Goal: Find specific page/section: Find specific page/section

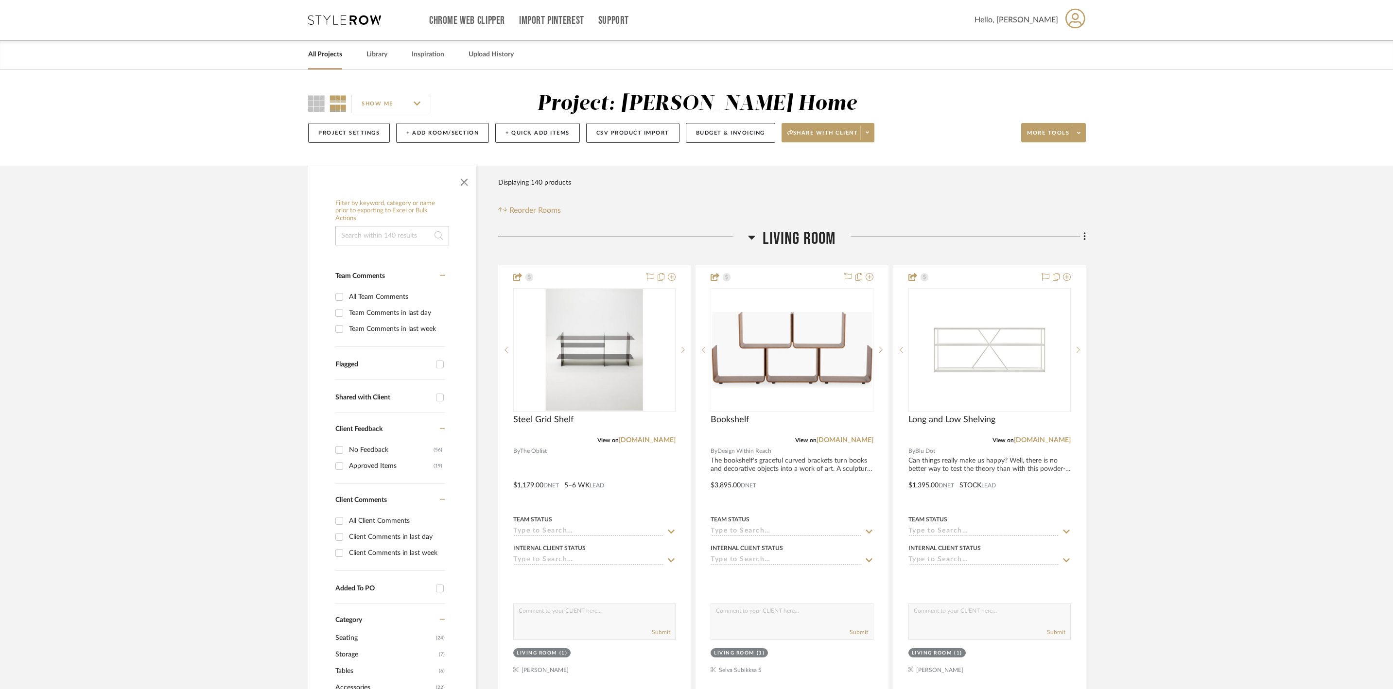
click at [754, 243] on icon at bounding box center [751, 237] width 7 height 12
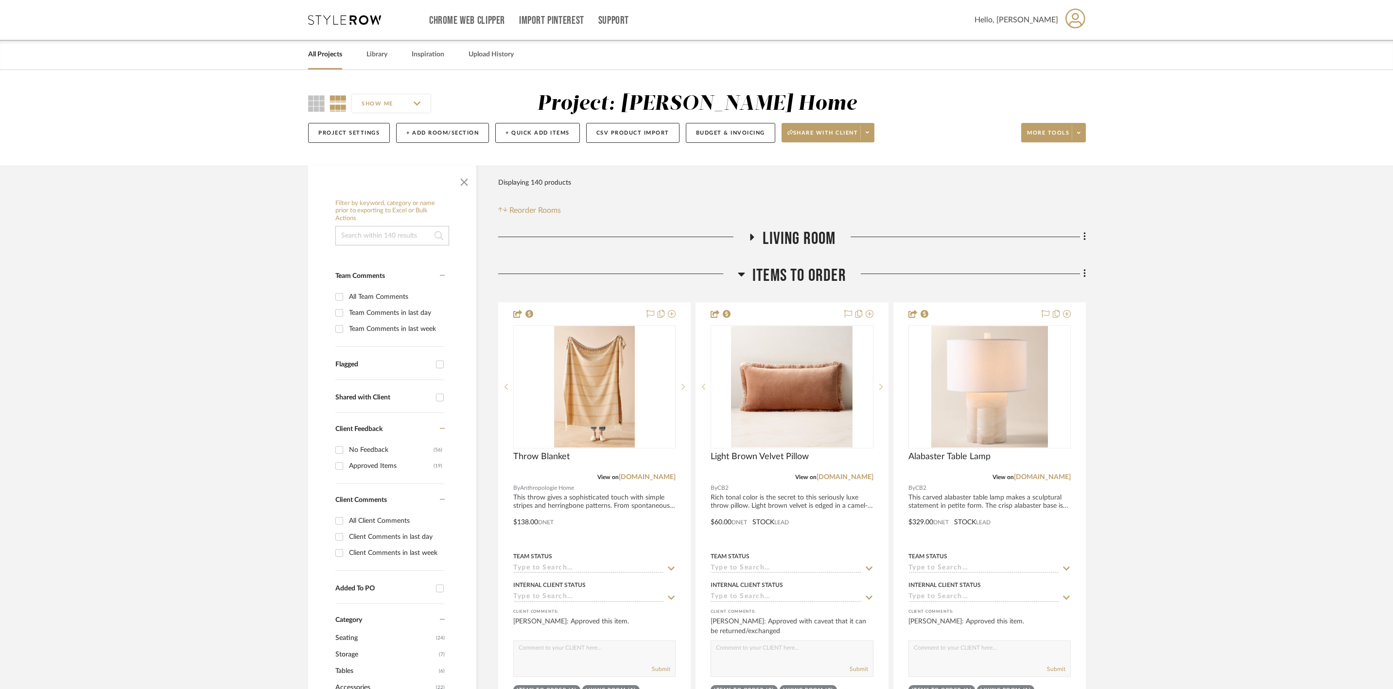
click at [748, 286] on h3 "items to order" at bounding box center [792, 275] width 108 height 21
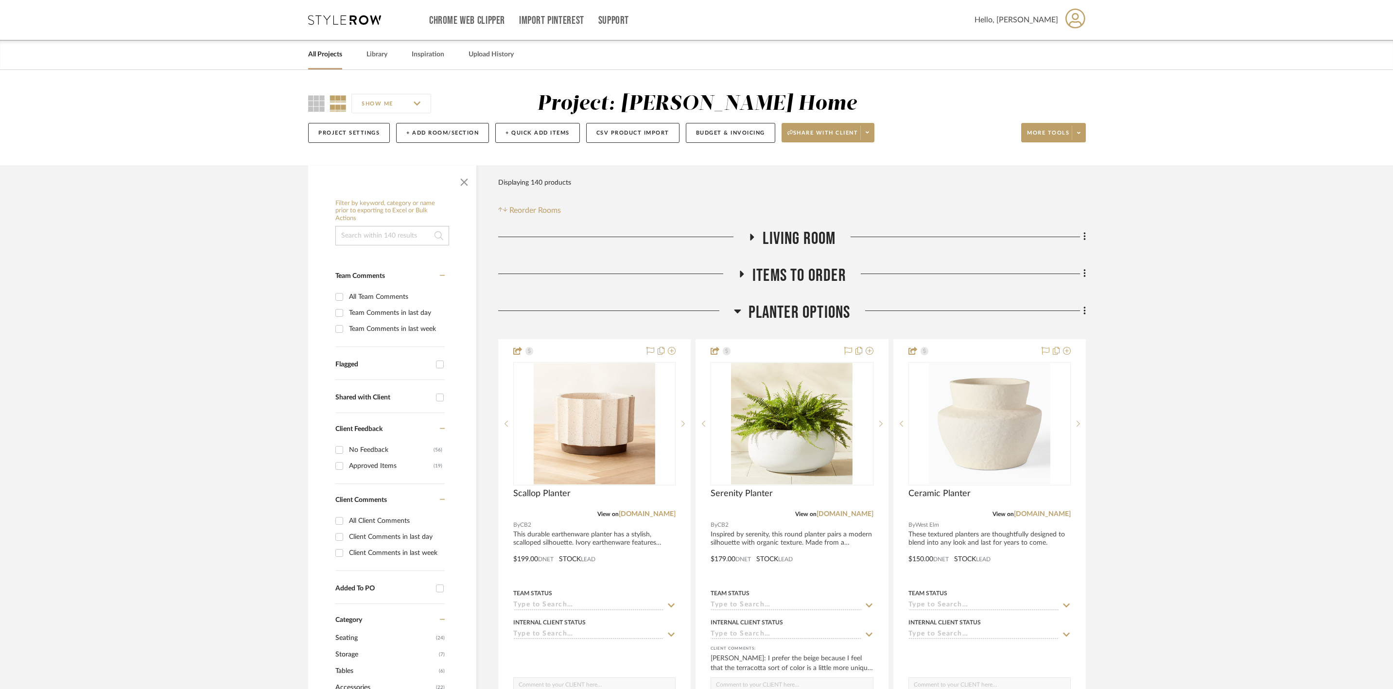
click at [740, 317] on icon at bounding box center [737, 311] width 7 height 12
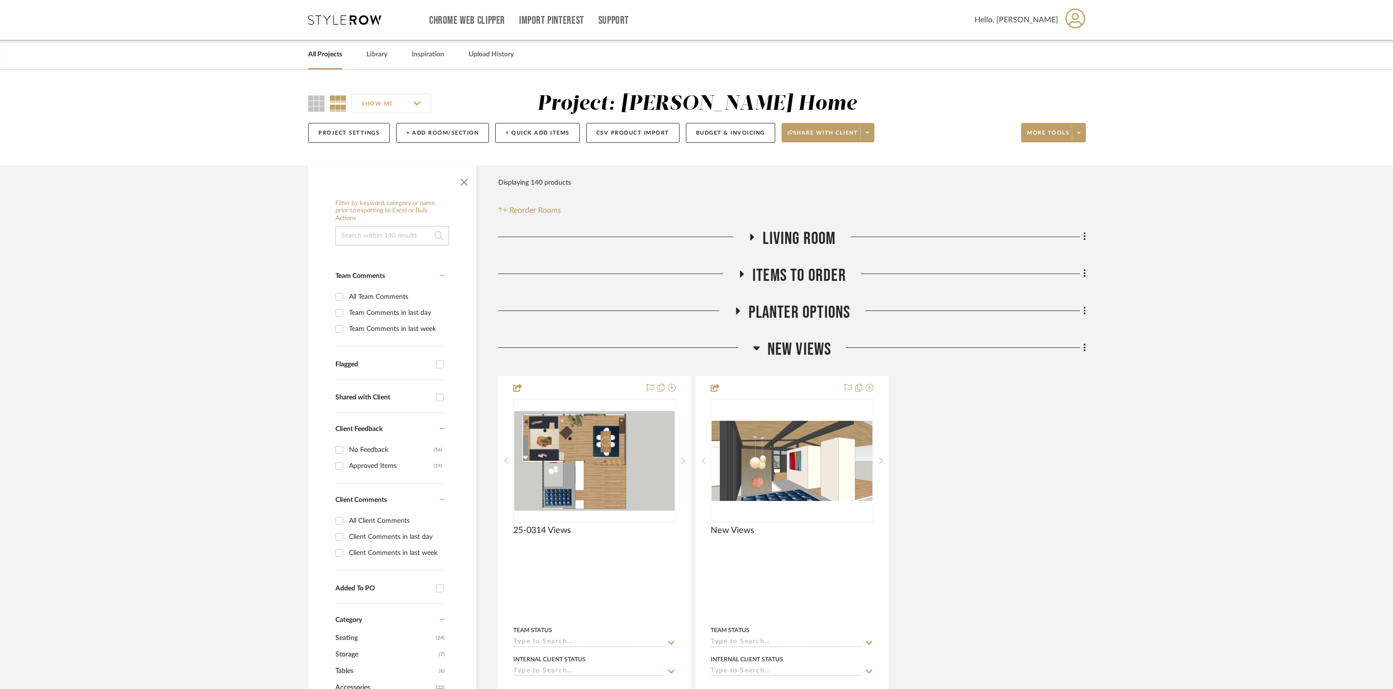
click at [757, 350] on icon at bounding box center [756, 349] width 7 height 4
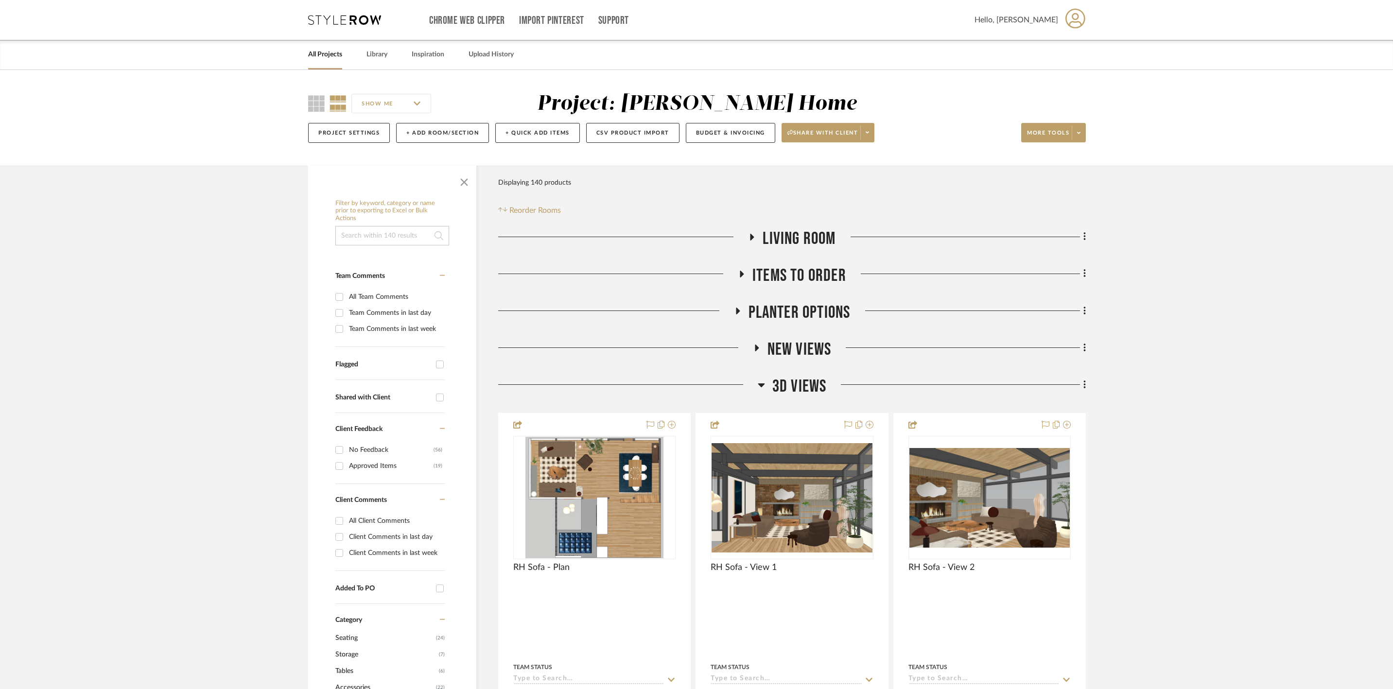
click at [760, 391] on icon at bounding box center [761, 385] width 7 height 12
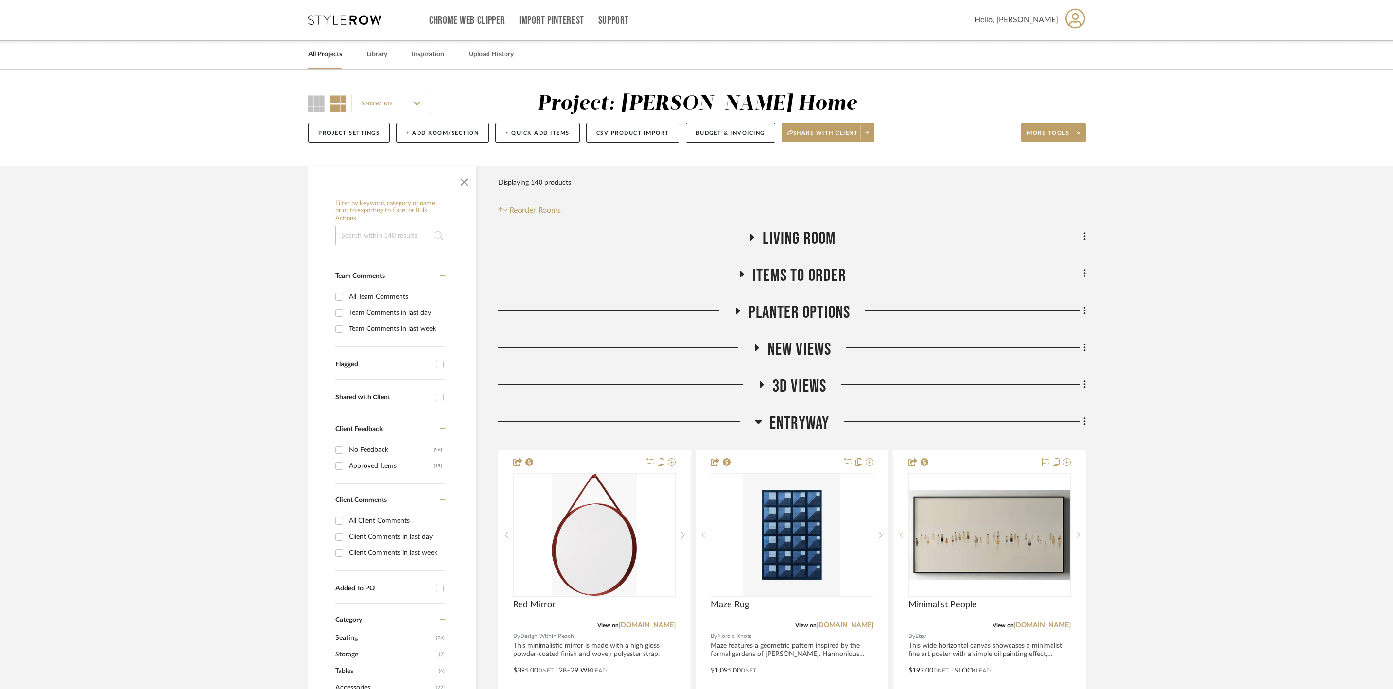
click at [760, 428] on icon at bounding box center [758, 422] width 7 height 12
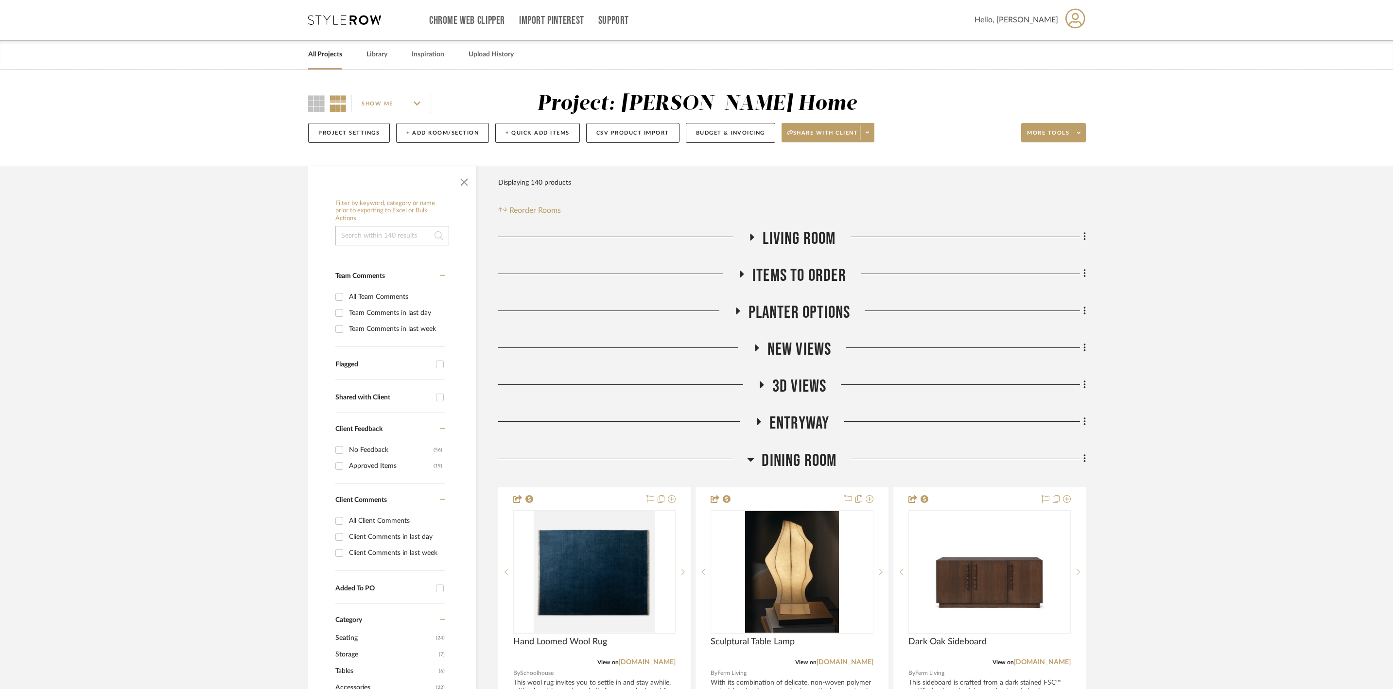
click at [752, 465] on icon at bounding box center [750, 459] width 7 height 12
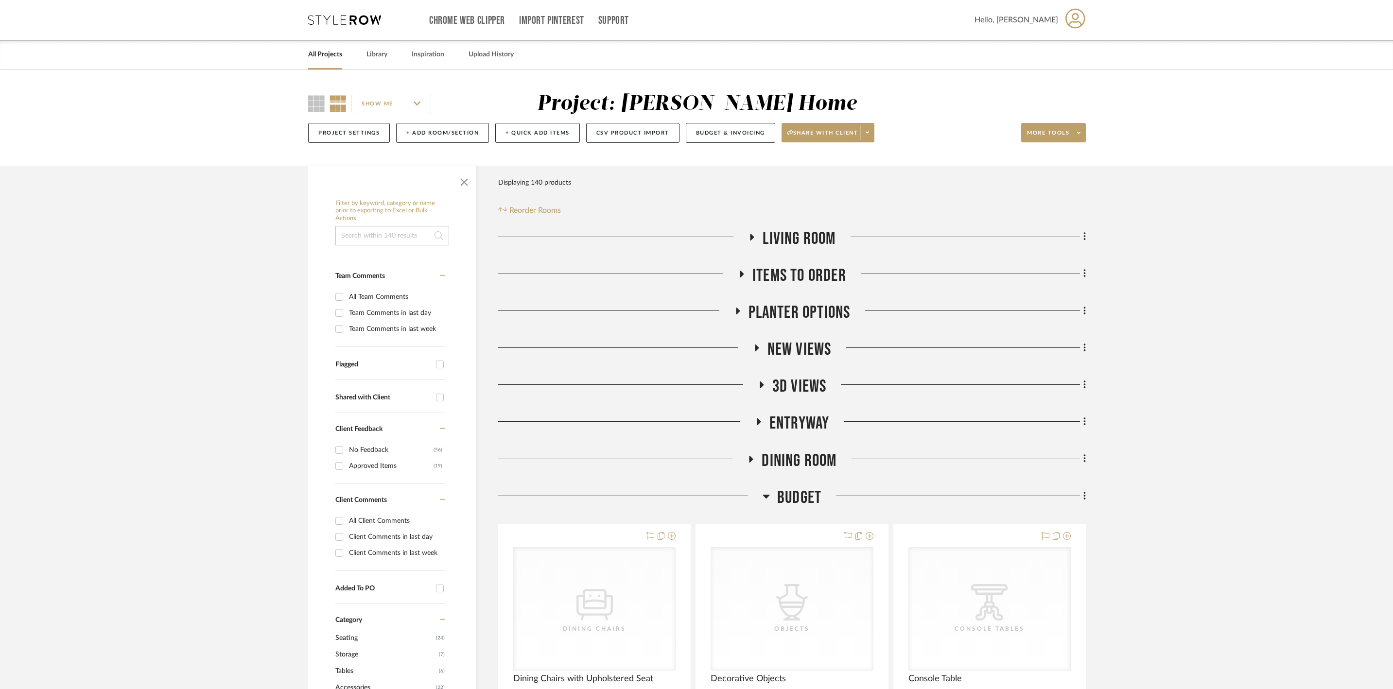
click at [764, 499] on icon at bounding box center [766, 497] width 7 height 4
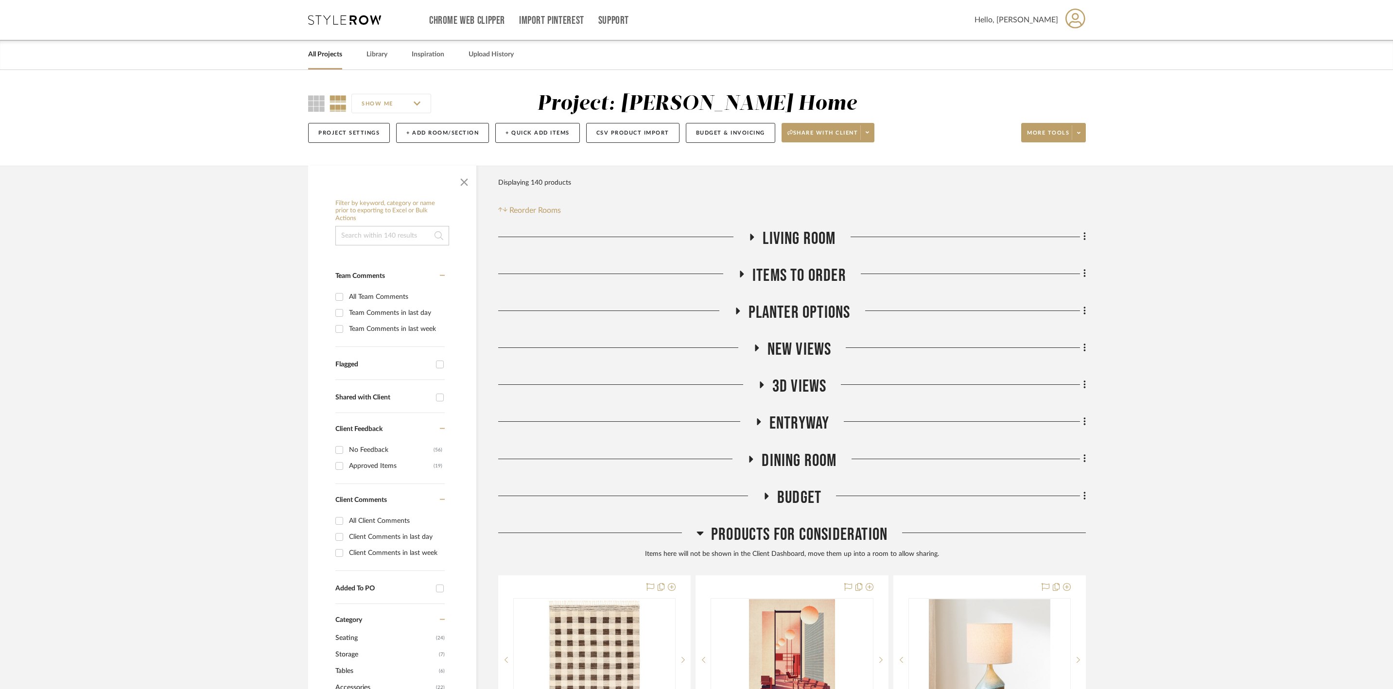
click at [701, 536] on icon at bounding box center [699, 534] width 7 height 4
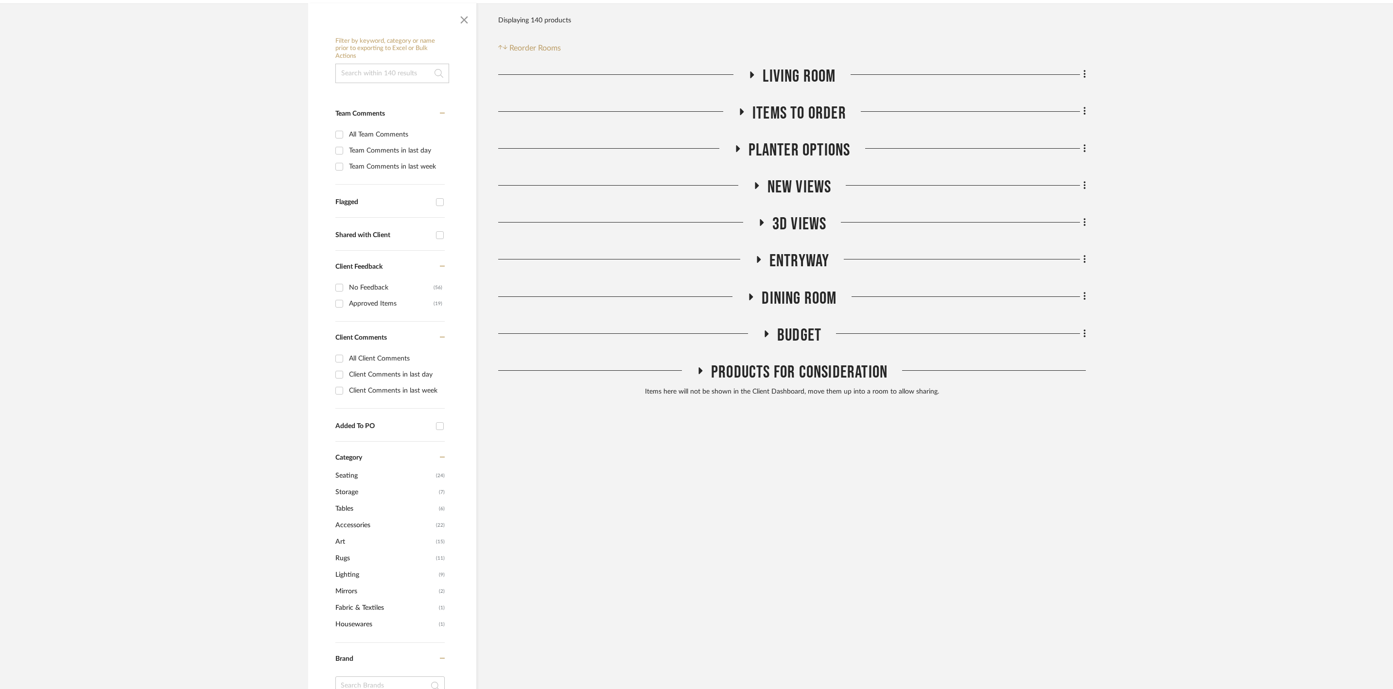
scroll to position [502, 0]
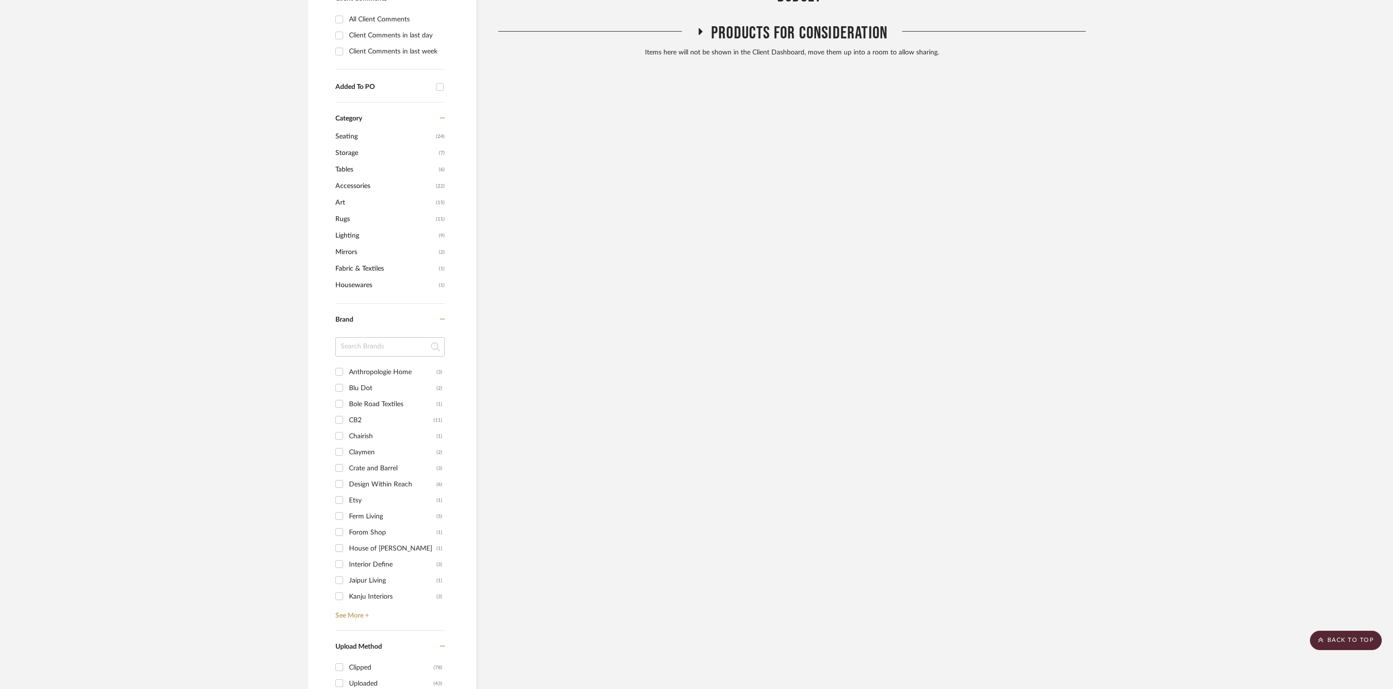
click at [349, 178] on span "Tables" at bounding box center [385, 169] width 101 height 17
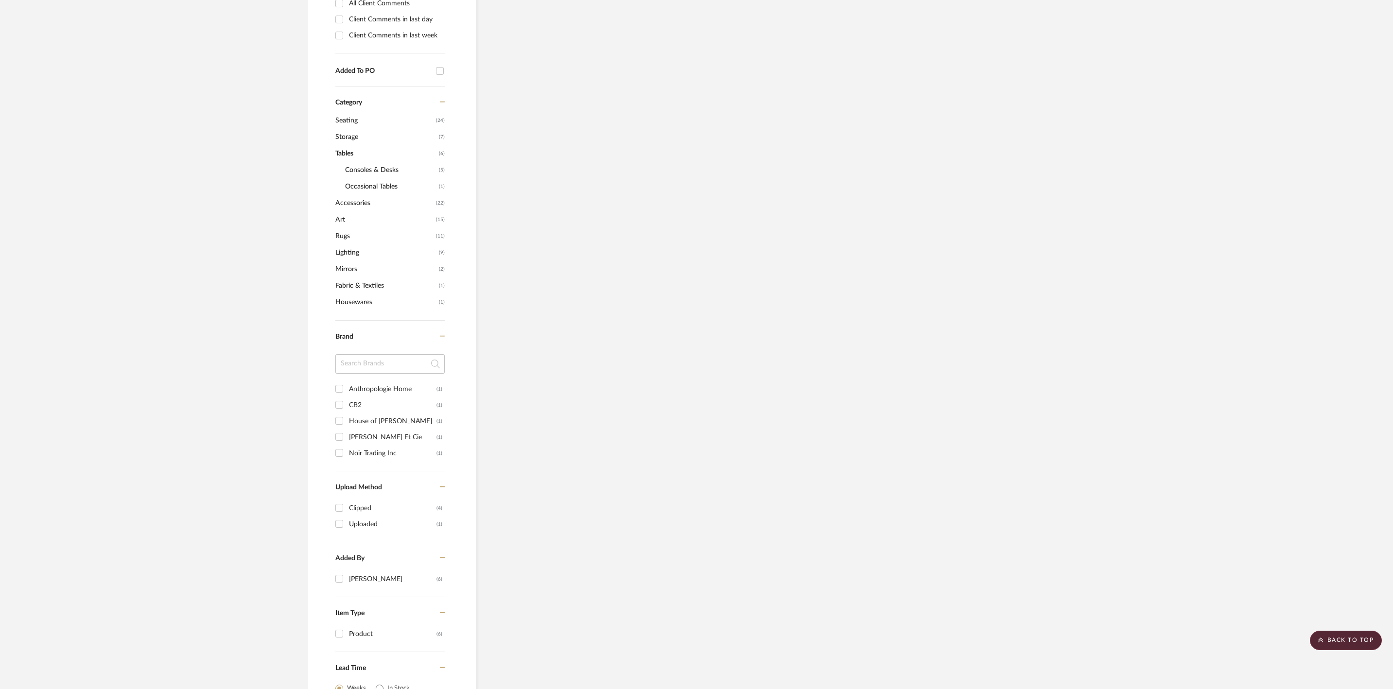
click at [400, 195] on span "Occasional Tables" at bounding box center [390, 186] width 91 height 17
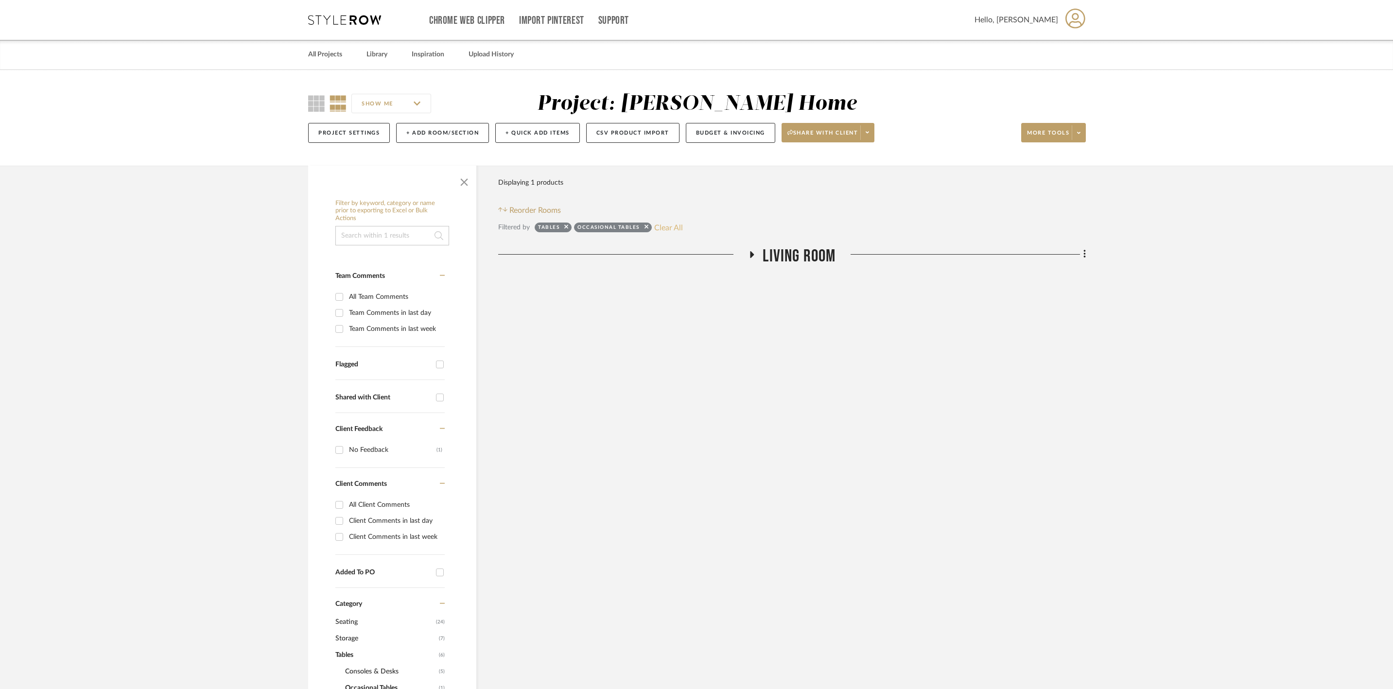
click at [683, 234] on button "Clear All" at bounding box center [668, 227] width 29 height 13
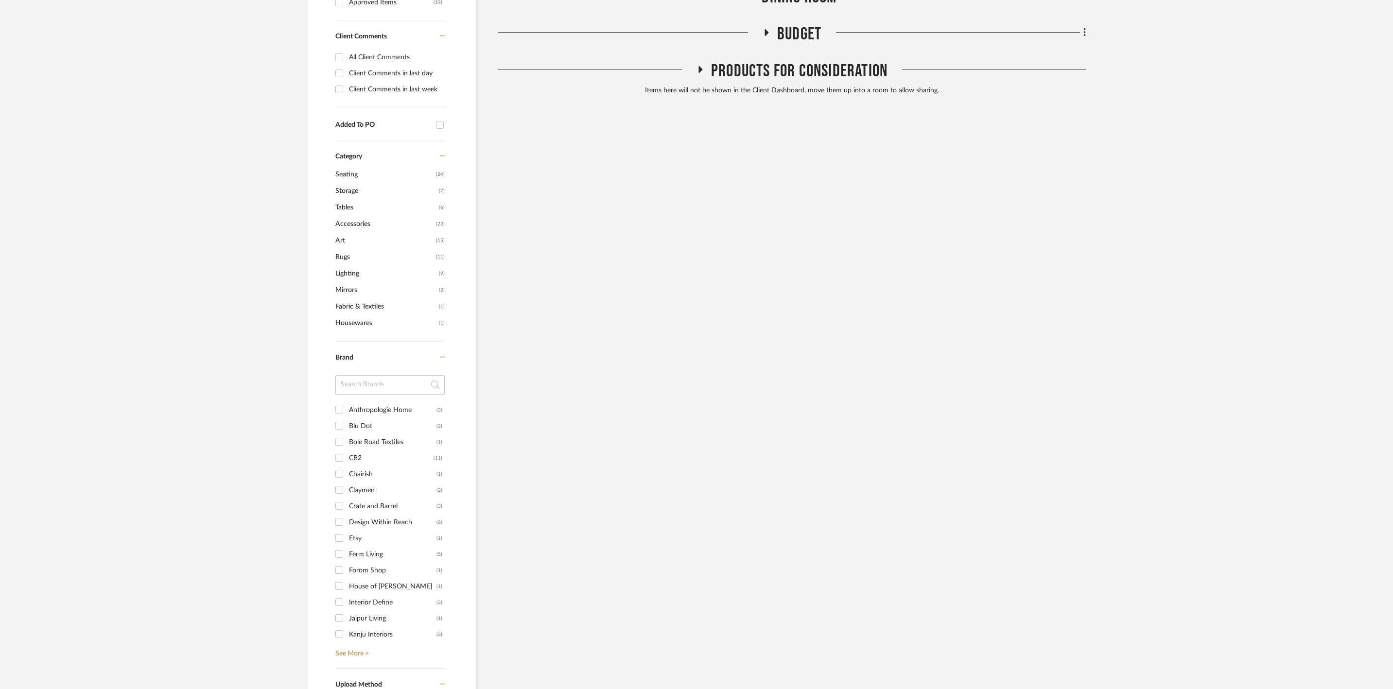
scroll to position [636, 0]
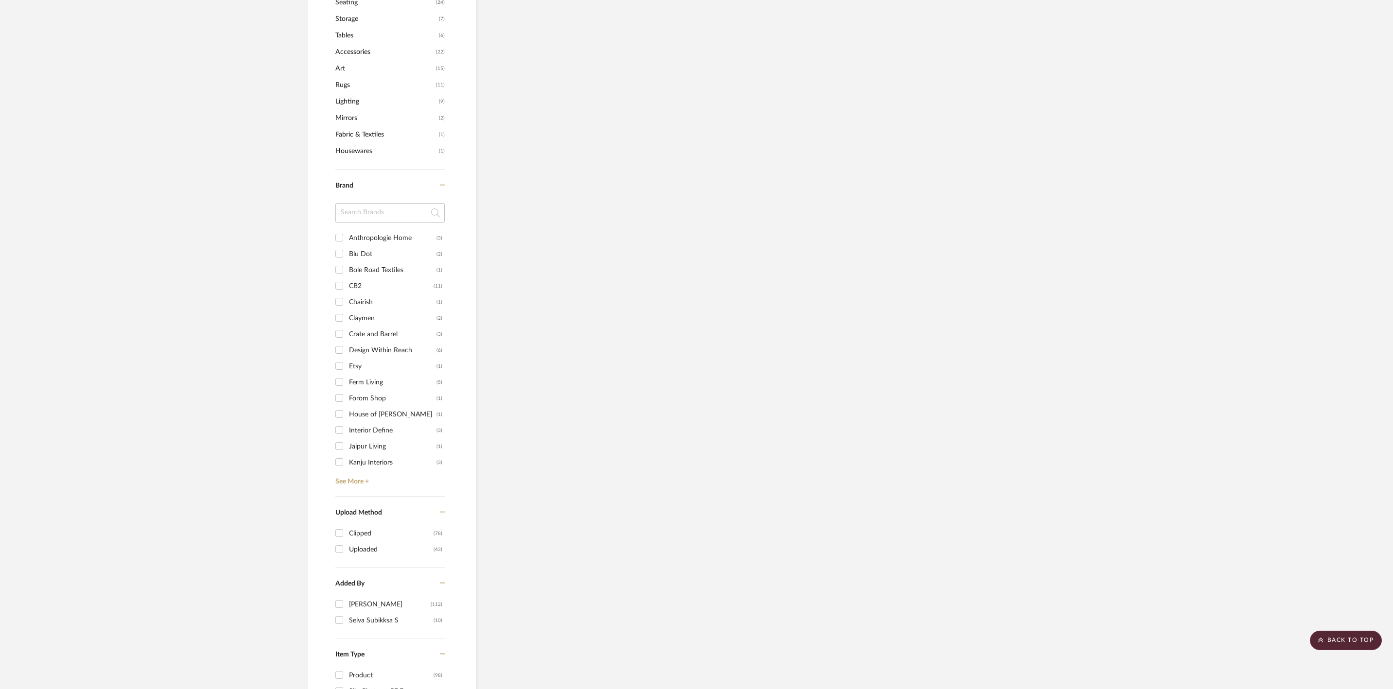
click at [365, 422] on div "House of [PERSON_NAME]" at bounding box center [392, 415] width 87 height 16
click at [347, 422] on input "House of [PERSON_NAME] (1)" at bounding box center [339, 414] width 16 height 16
checkbox input "true"
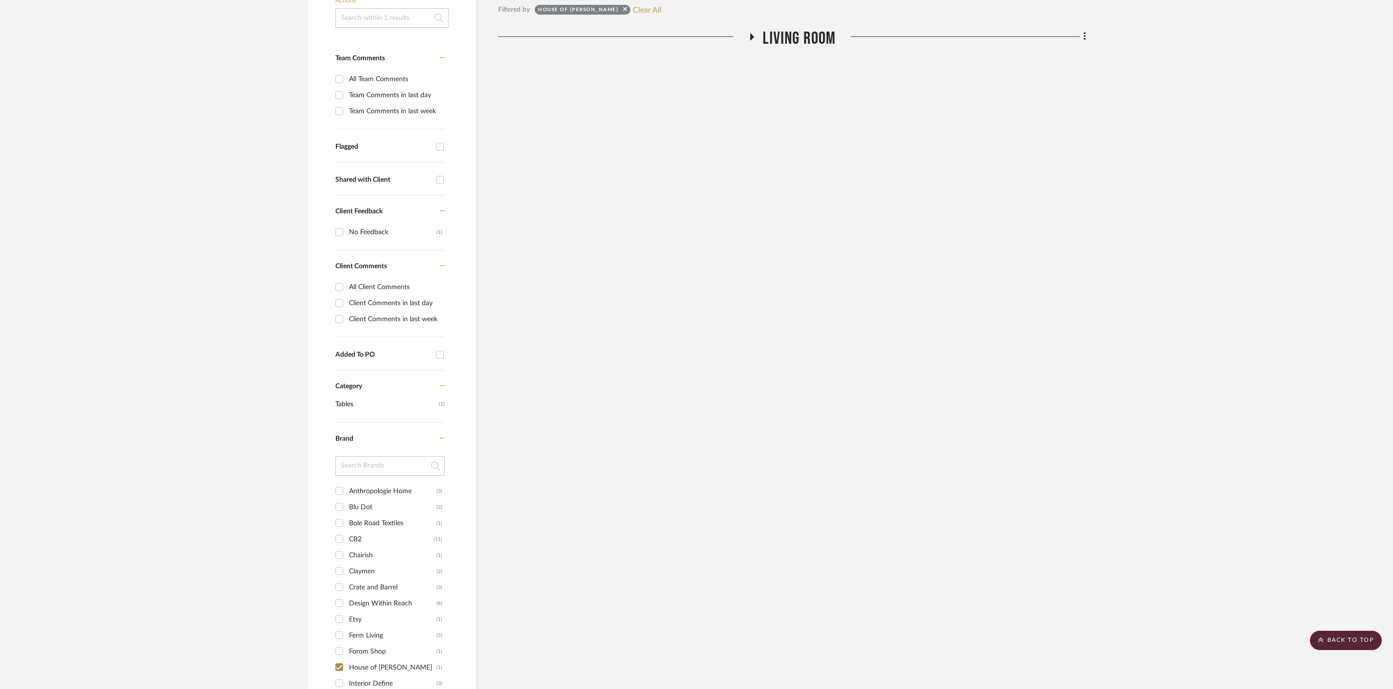
scroll to position [0, 0]
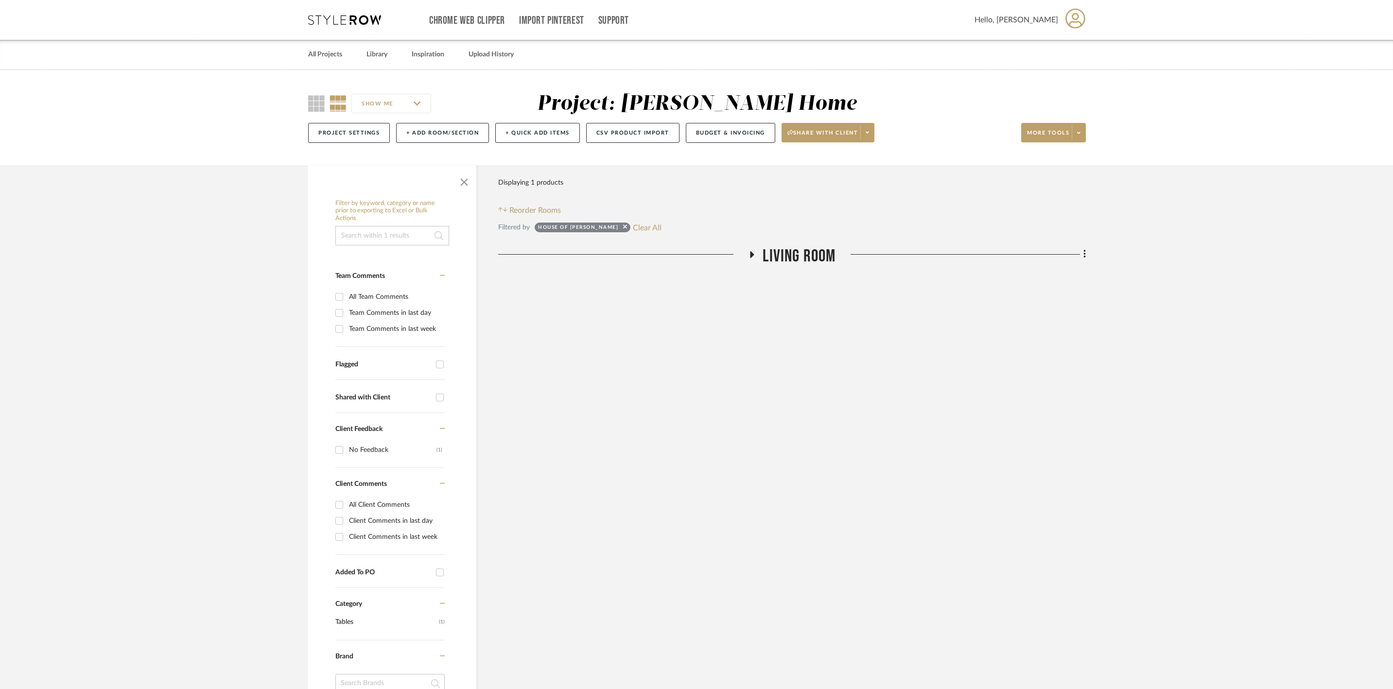
click at [751, 258] on icon at bounding box center [752, 254] width 4 height 7
